Goal: Task Accomplishment & Management: Manage account settings

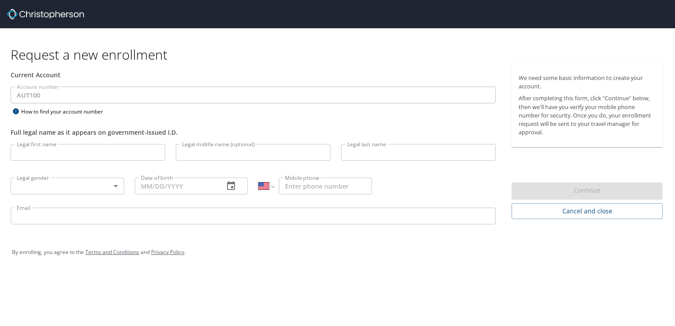
select select "US"
click at [79, 152] on input "Legal first name" at bounding box center [88, 152] width 155 height 17
type input "Erick"
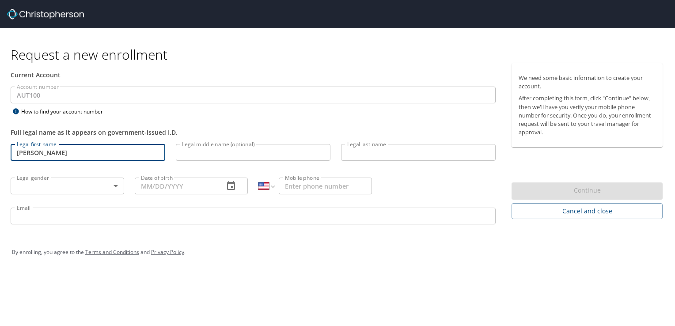
type input "Moreno Hernandez"
type input "Male"
type input "12/03/1991"
type input "(248) 787-8173"
type input "erick.moreno@autoliv.com"
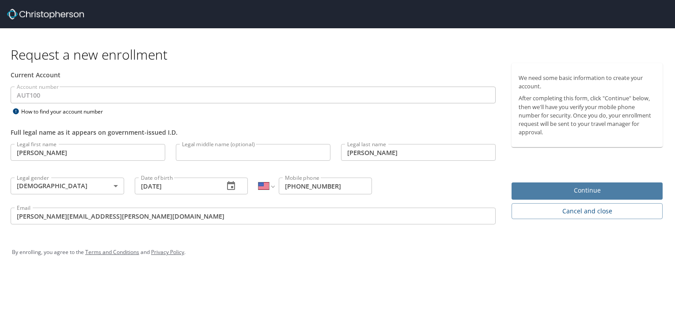
click at [589, 197] on button "Continue" at bounding box center [586, 190] width 151 height 17
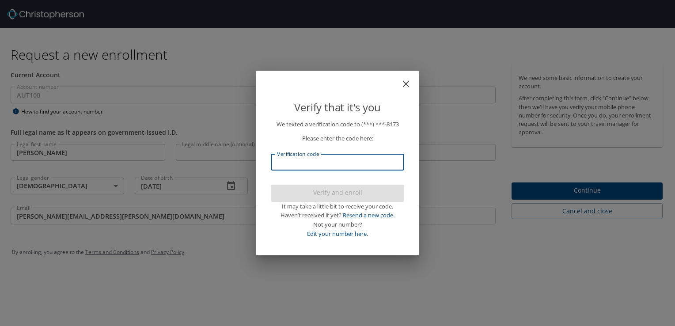
click at [358, 162] on input "Verification code" at bounding box center [337, 162] width 133 height 17
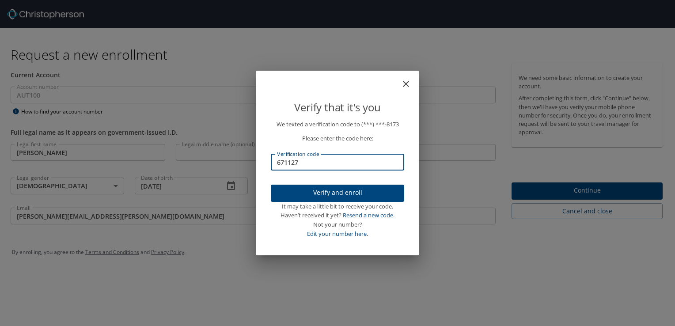
type input "671127"
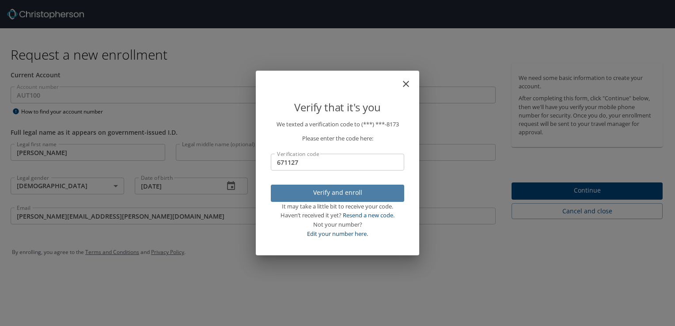
click at [344, 193] on span "Verify and enroll" at bounding box center [337, 192] width 119 height 11
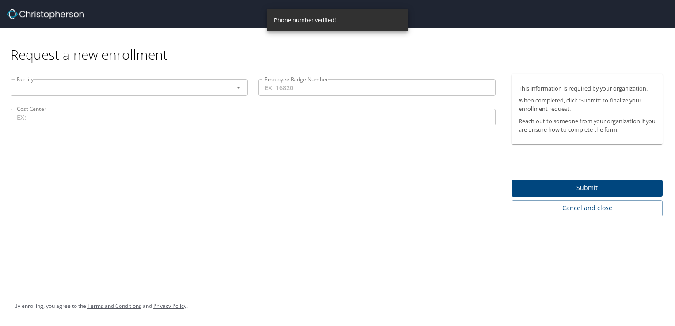
click at [138, 82] on input "text" at bounding box center [116, 87] width 206 height 11
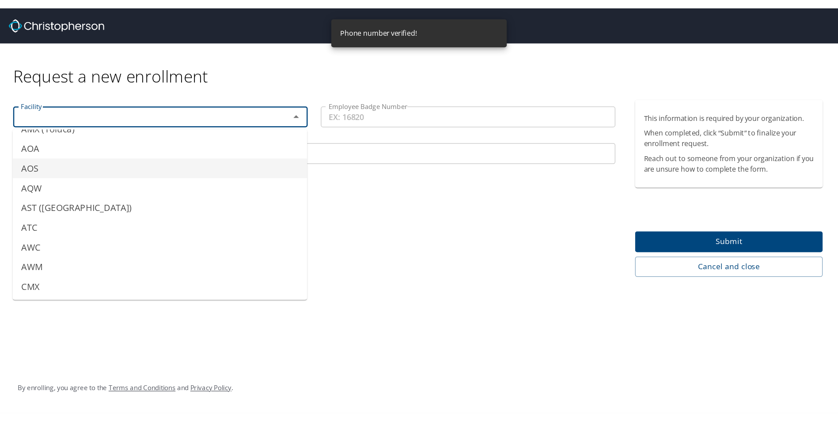
scroll to position [177, 0]
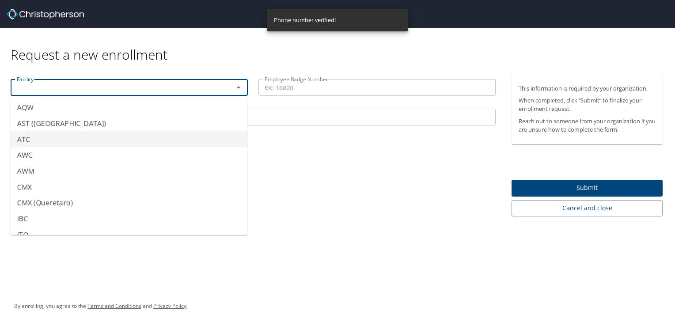
click at [28, 140] on li "ATC" at bounding box center [128, 139] width 237 height 16
type input "ATC"
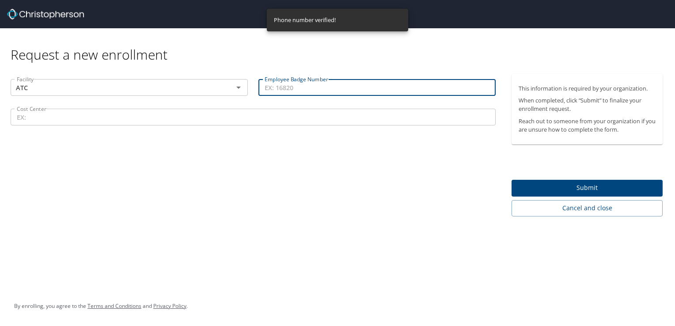
click at [294, 89] on input "Employee Badge Number" at bounding box center [376, 87] width 237 height 17
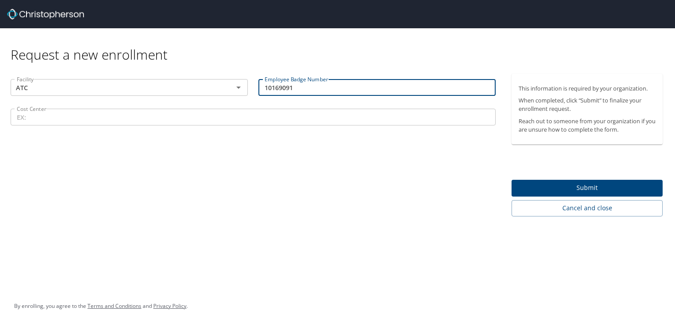
type input "10169091"
click at [245, 122] on input "Cost Center" at bounding box center [253, 117] width 485 height 17
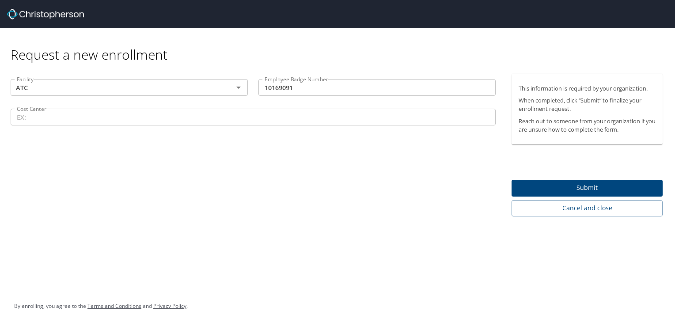
click at [62, 117] on input "Cost Center" at bounding box center [253, 117] width 485 height 17
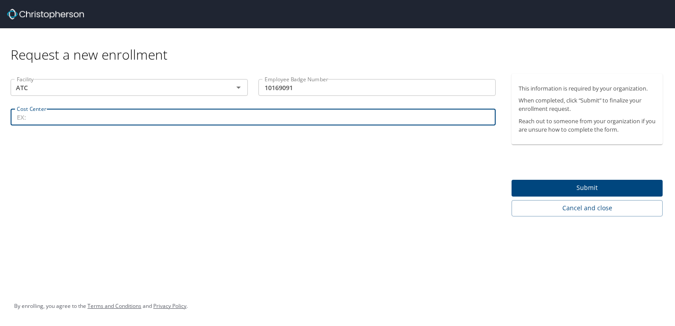
click at [77, 121] on input "Cost Center" at bounding box center [253, 117] width 485 height 17
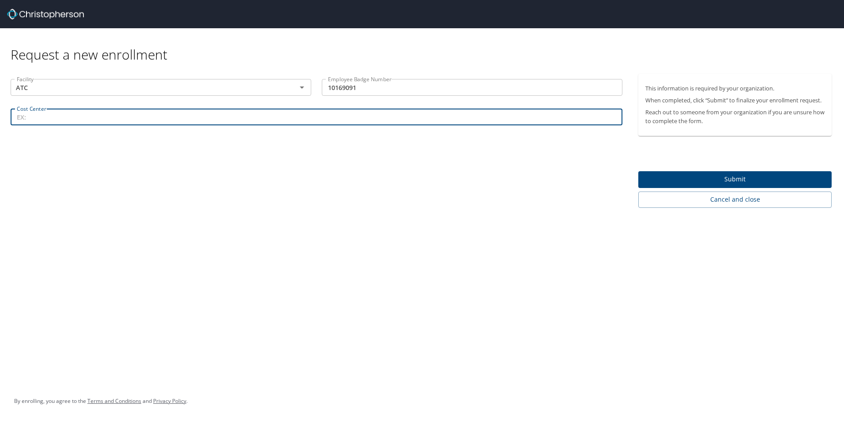
click at [109, 120] on input "Cost Center" at bounding box center [317, 117] width 612 height 17
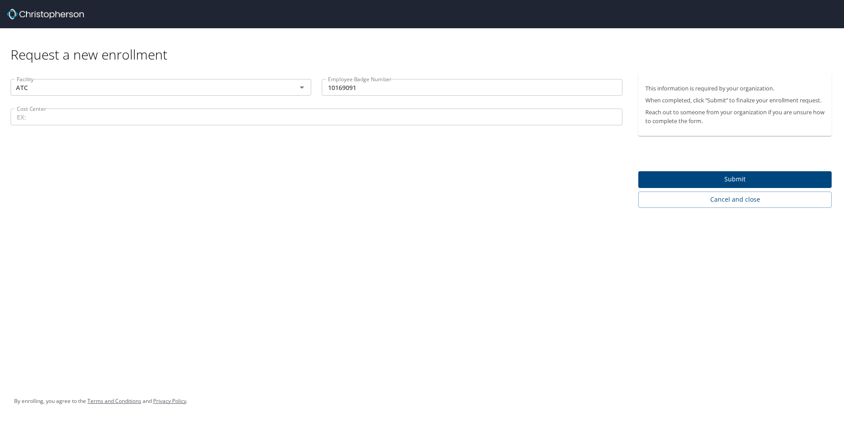
click at [87, 116] on input "Cost Center" at bounding box center [317, 117] width 612 height 17
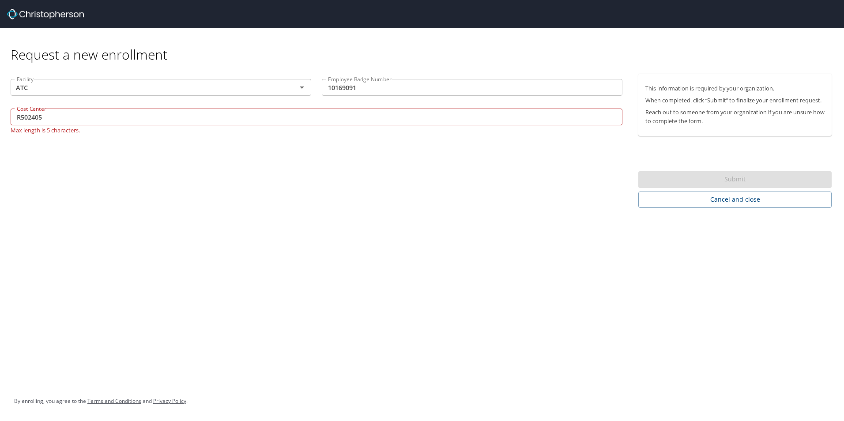
click at [408, 291] on div "Request a new enrollment Facility ATC Facility Employee Badge Number 10169091 E…" at bounding box center [422, 210] width 844 height 421
click at [440, 241] on div "Request a new enrollment Facility ATC Facility Employee Badge Number 10169091 E…" at bounding box center [422, 210] width 844 height 421
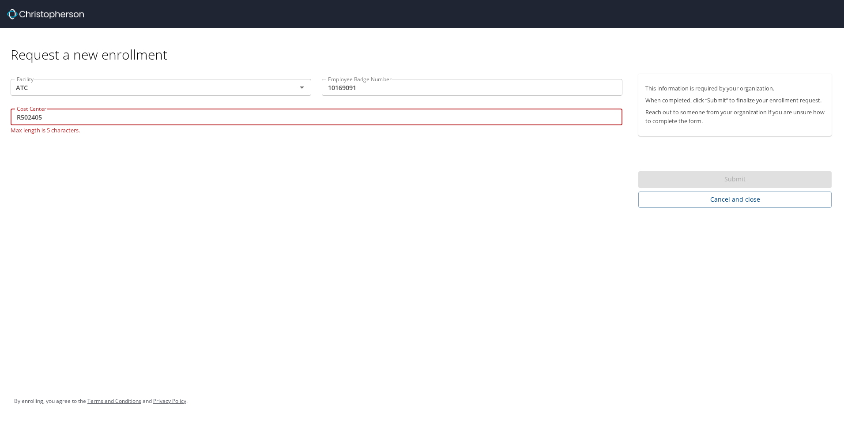
click at [96, 118] on input "R502405" at bounding box center [317, 117] width 612 height 17
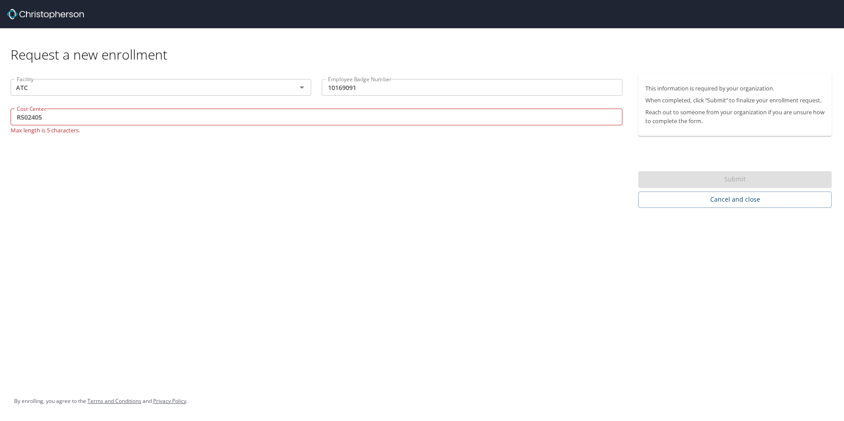
click at [85, 123] on input "R502405" at bounding box center [317, 117] width 612 height 17
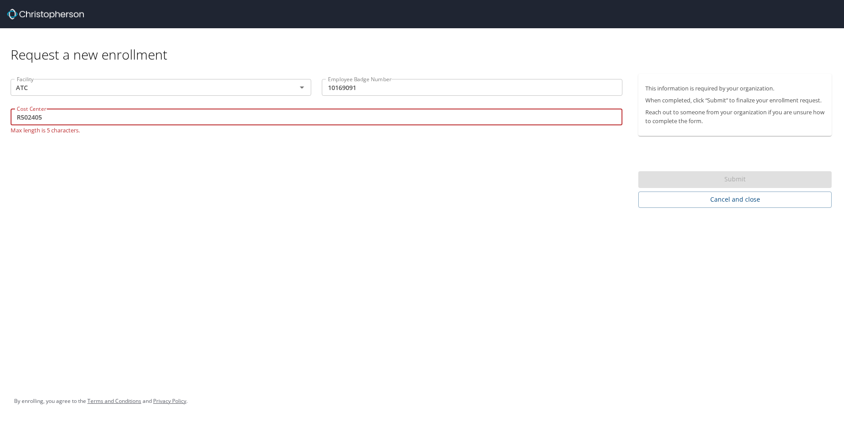
click at [85, 123] on input "R502405" at bounding box center [317, 117] width 612 height 17
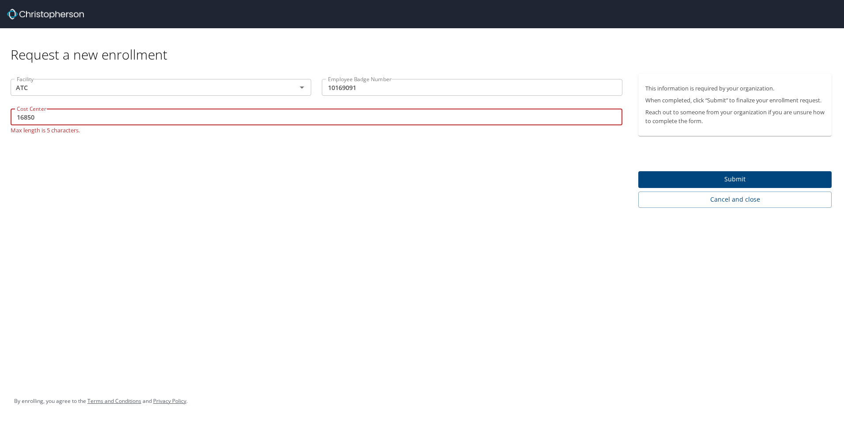
type input "16850"
click at [208, 238] on div "Request a new enrollment Facility ATC Facility Employee Badge Number 10169091 E…" at bounding box center [422, 210] width 844 height 421
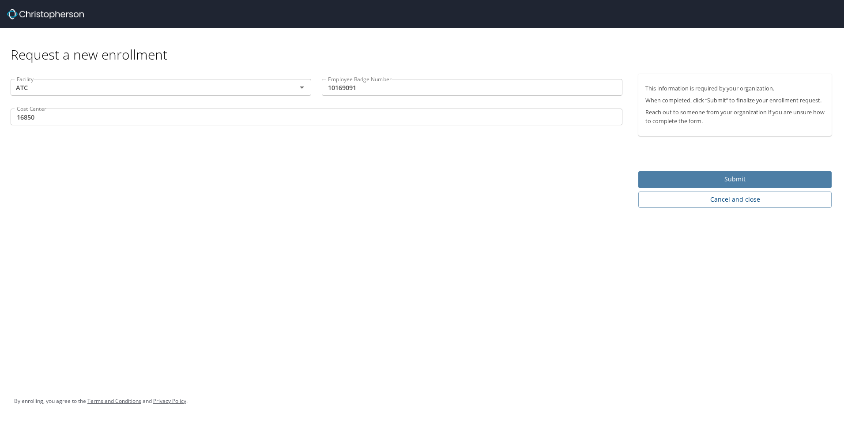
click at [674, 185] on span "Submit" at bounding box center [735, 179] width 179 height 11
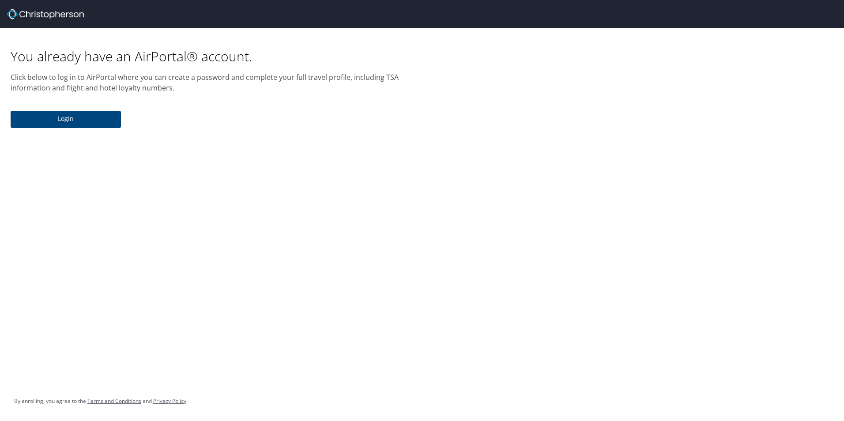
click at [72, 128] on div "You already have an AirPortal® account. Click below to log in to AirPortal wher…" at bounding box center [211, 80] width 412 height 105
click at [73, 122] on span "Login" at bounding box center [66, 118] width 96 height 11
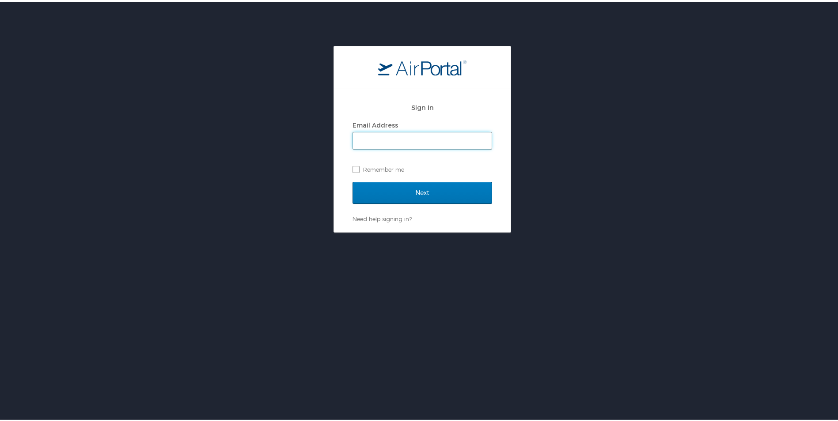
click at [385, 135] on input "Email Address" at bounding box center [422, 139] width 139 height 17
type input "erick.moreno@autoliv.com"
click at [393, 170] on label "Remember me" at bounding box center [422, 167] width 140 height 13
click at [358, 170] on input "Remember me" at bounding box center [355, 167] width 6 height 6
checkbox input "true"
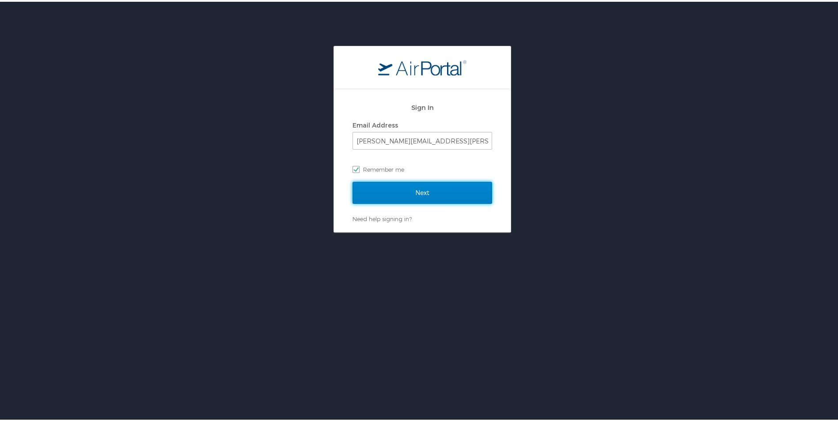
click at [404, 190] on input "Next" at bounding box center [422, 191] width 140 height 22
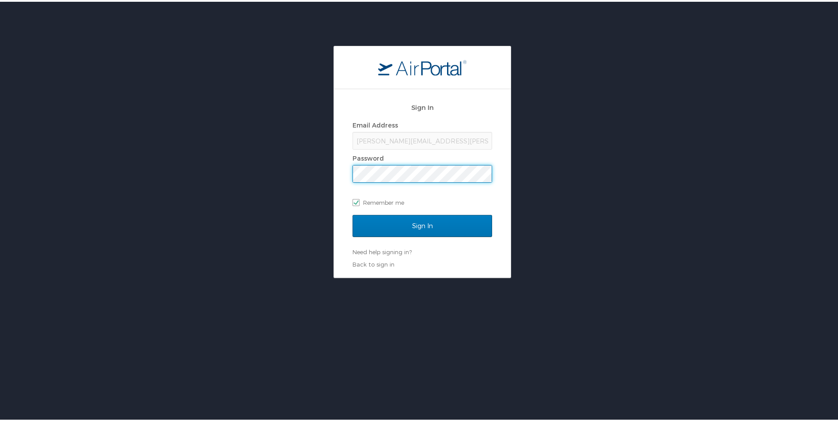
click at [352, 213] on input "Sign In" at bounding box center [422, 224] width 140 height 22
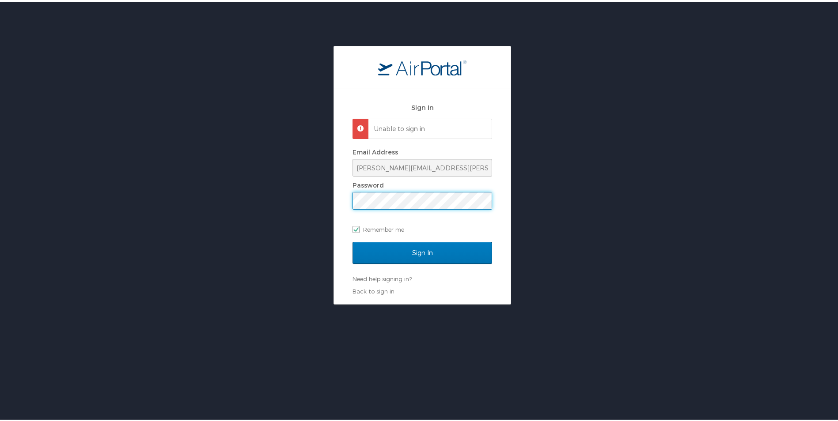
click at [352, 240] on input "Sign In" at bounding box center [422, 251] width 140 height 22
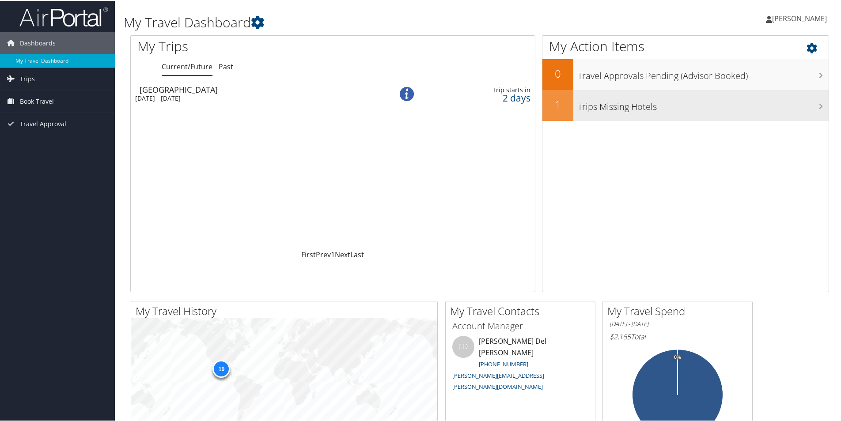
click at [799, 105] on h3 "Trips Missing Hotels" at bounding box center [703, 103] width 251 height 17
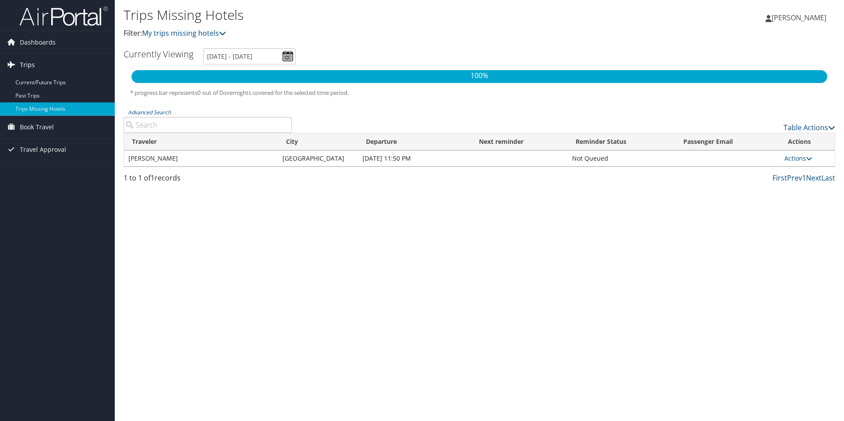
click at [53, 64] on link "Trips" at bounding box center [57, 65] width 115 height 22
click at [45, 20] on img at bounding box center [63, 16] width 88 height 21
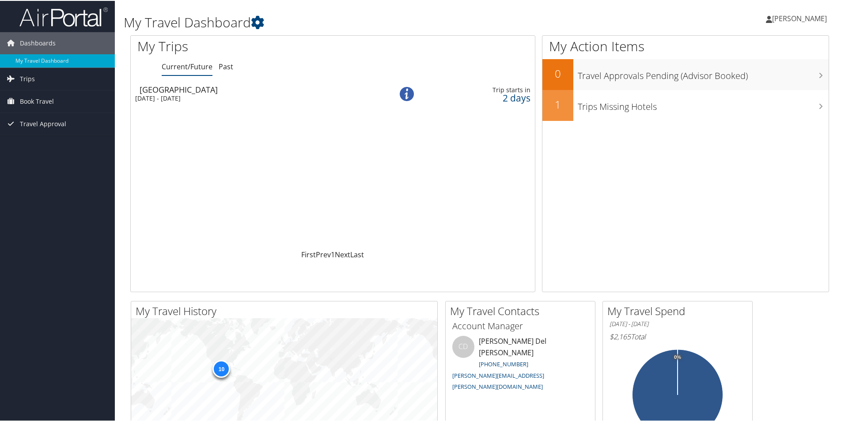
click at [233, 94] on div "[DATE] - [DATE]" at bounding box center [251, 98] width 233 height 8
